Goal: Book appointment/travel/reservation

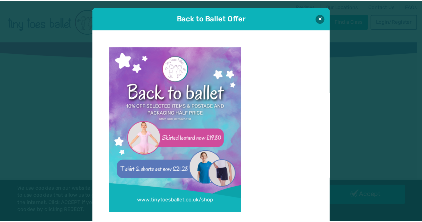
scroll to position [7, 0]
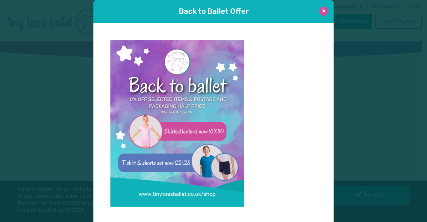
click at [320, 12] on button at bounding box center [323, 11] width 9 height 9
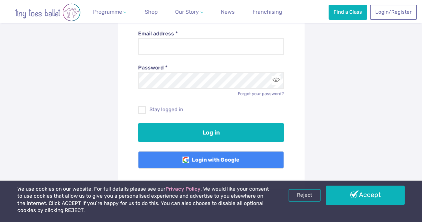
scroll to position [109, 0]
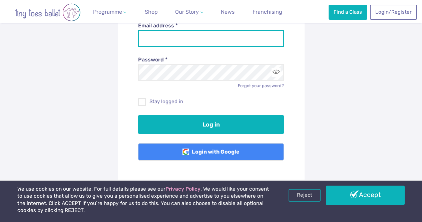
click at [180, 39] on input "Email address *" at bounding box center [211, 38] width 146 height 17
type input "**********"
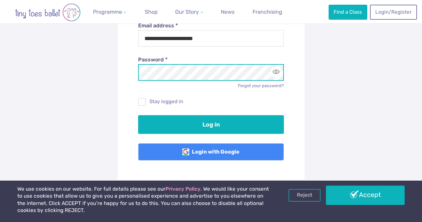
click at [138, 115] on button "Log in" at bounding box center [211, 124] width 146 height 19
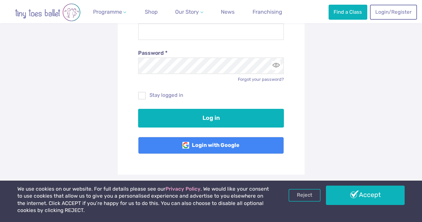
scroll to position [147, 0]
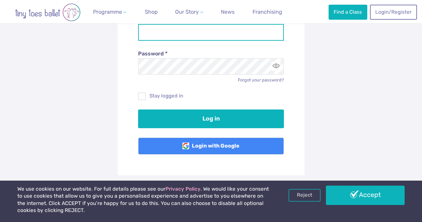
click at [154, 27] on input "Email address *" at bounding box center [211, 32] width 146 height 17
type input "**********"
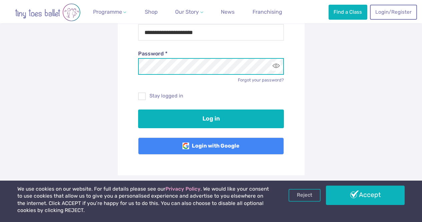
click at [138, 109] on button "Log in" at bounding box center [211, 118] width 146 height 19
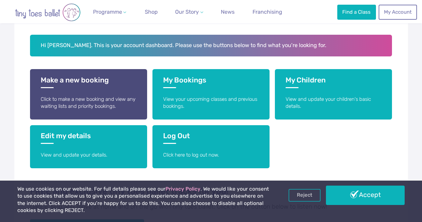
scroll to position [136, 0]
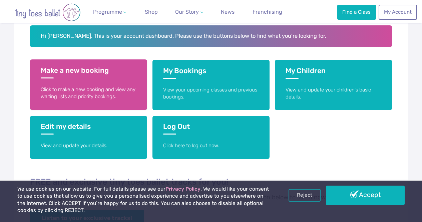
click at [84, 87] on p "Click to make a new booking and view any waiting lists and priority bookings." at bounding box center [89, 93] width 96 height 14
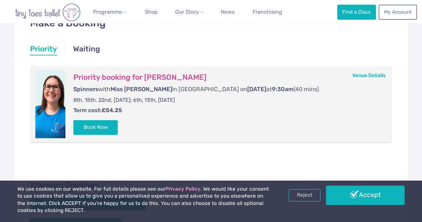
scroll to position [129, 0]
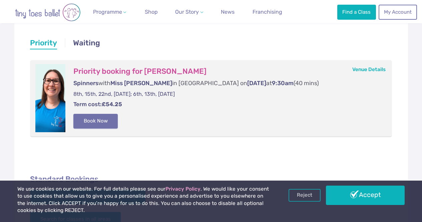
click at [96, 123] on button "Book Now" at bounding box center [95, 121] width 45 height 15
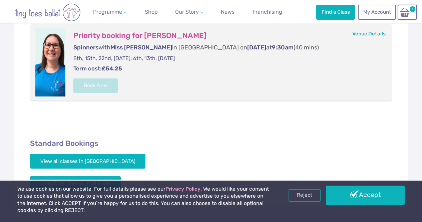
scroll to position [165, 0]
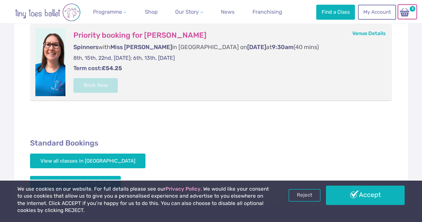
click at [408, 13] on img at bounding box center [404, 12] width 13 height 10
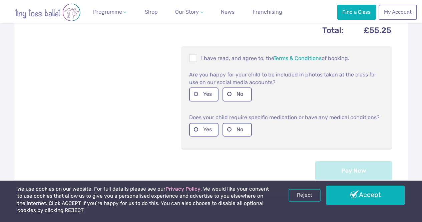
scroll to position [283, 0]
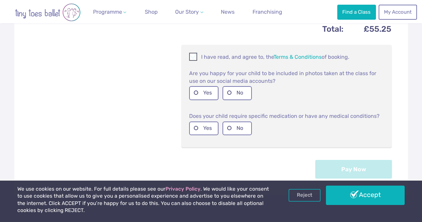
click at [195, 61] on span at bounding box center [193, 58] width 7 height 6
click at [199, 97] on label "Yes" at bounding box center [203, 93] width 29 height 14
click at [229, 131] on label "No" at bounding box center [236, 128] width 29 height 14
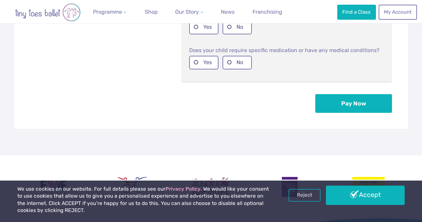
scroll to position [349, 0]
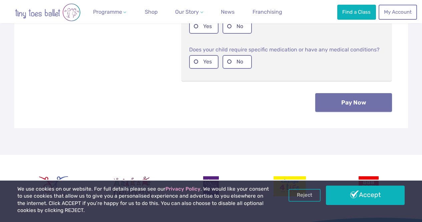
click at [361, 109] on button "Pay Now" at bounding box center [353, 102] width 77 height 19
